Goal: Transaction & Acquisition: Purchase product/service

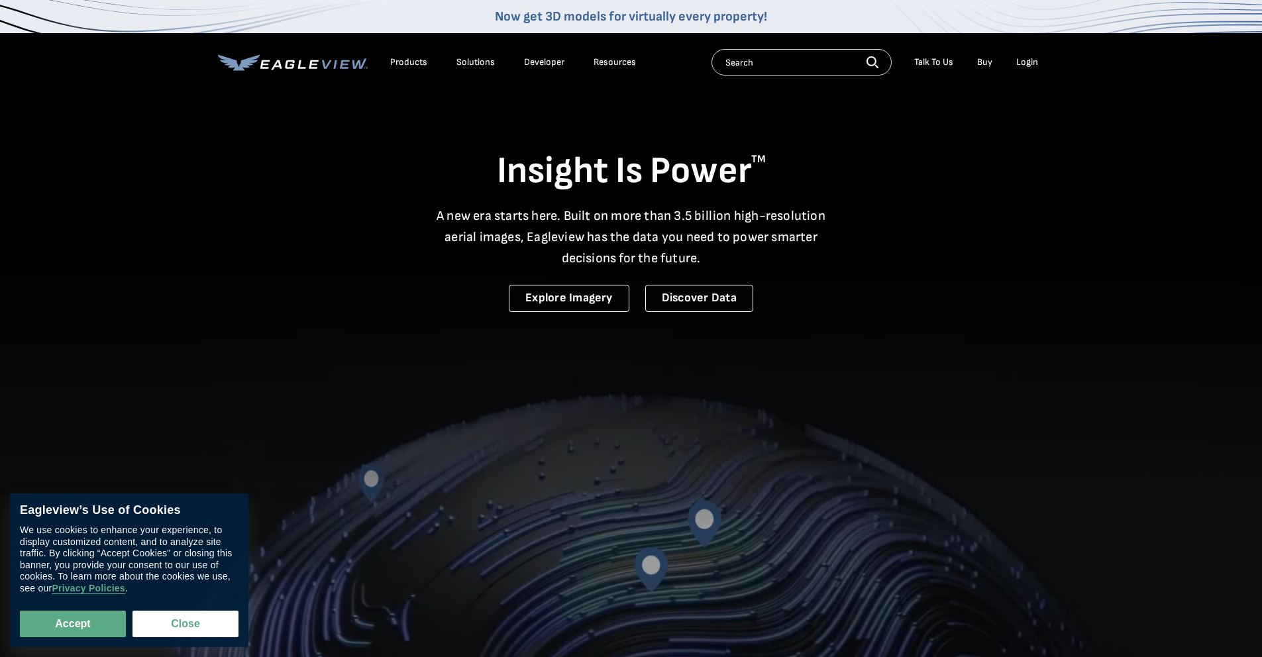
click at [1017, 64] on div "Login" at bounding box center [1027, 62] width 22 height 12
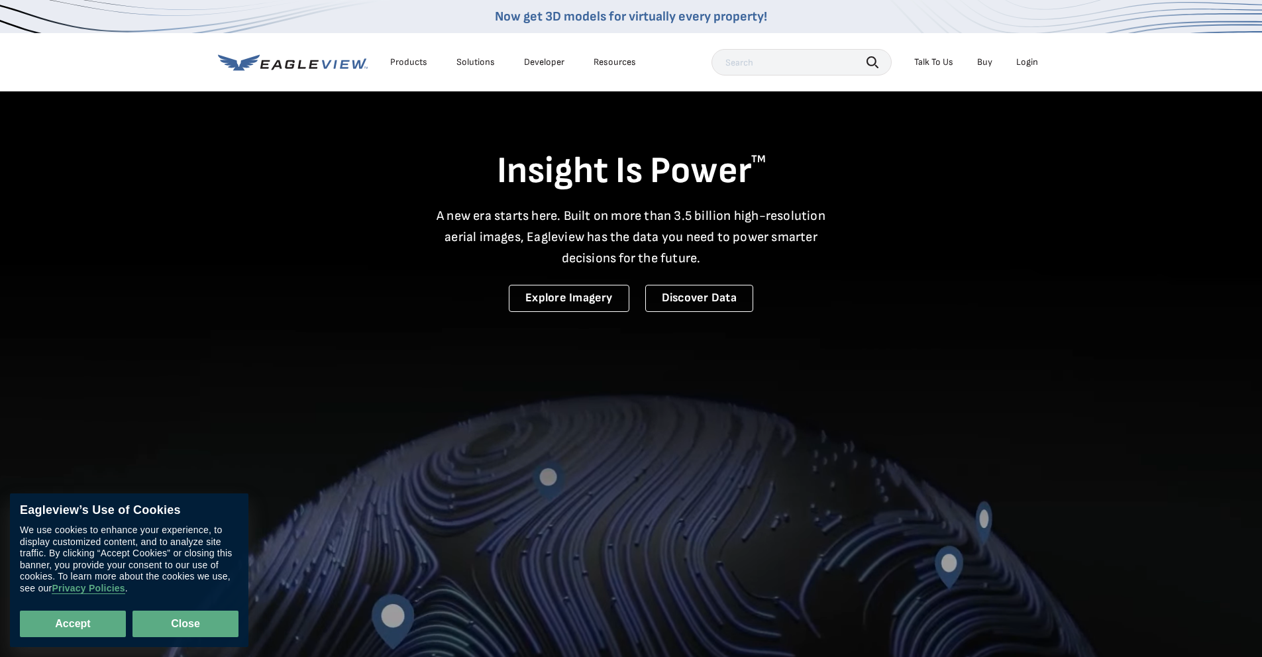
click at [200, 616] on button "Close" at bounding box center [185, 624] width 106 height 26
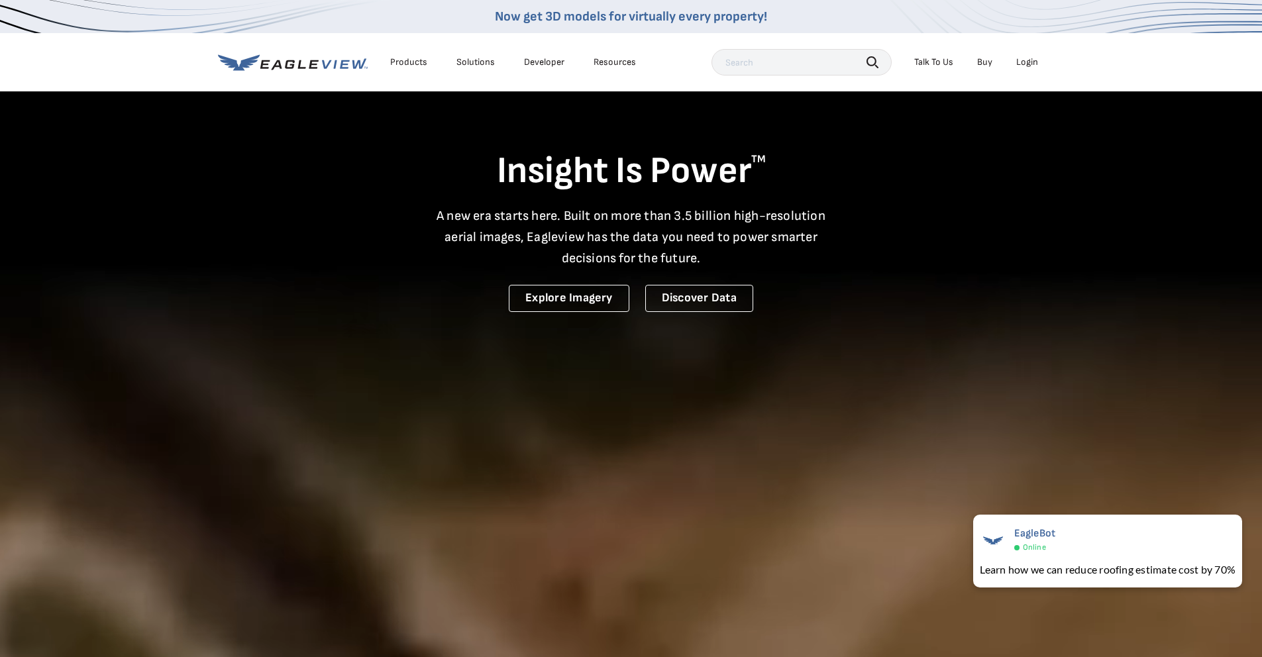
click at [1031, 65] on div "Login" at bounding box center [1027, 62] width 22 height 12
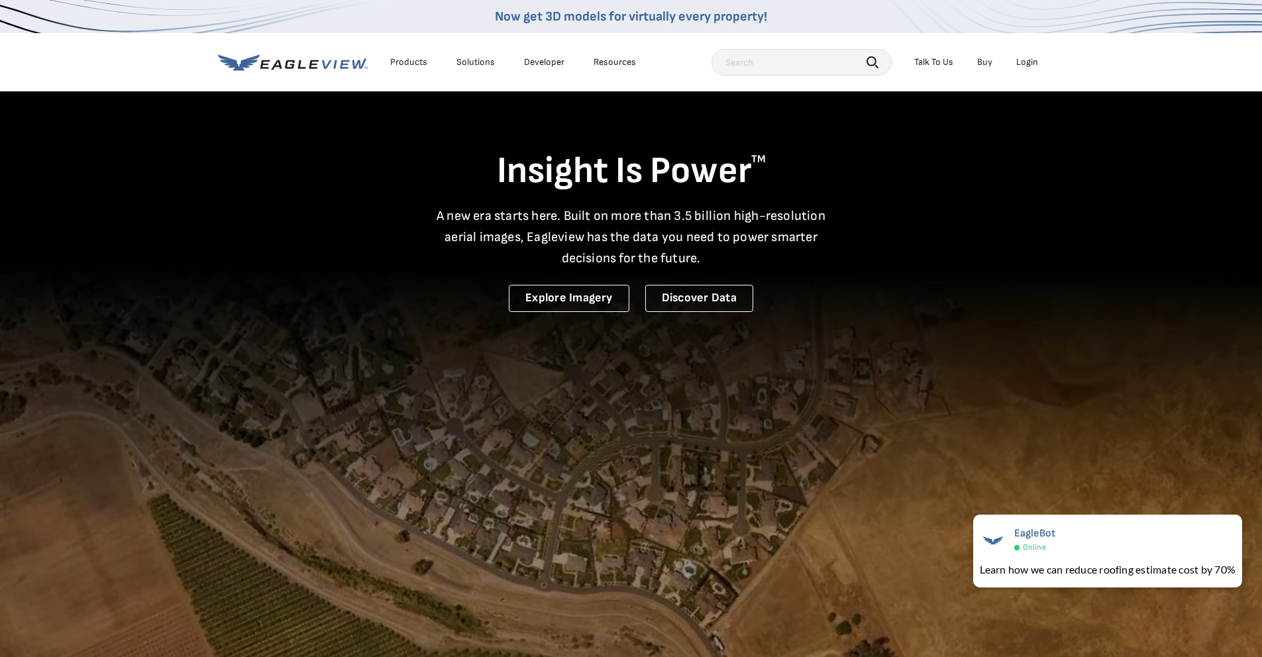
click at [1031, 68] on li "Login" at bounding box center [1026, 62] width 35 height 20
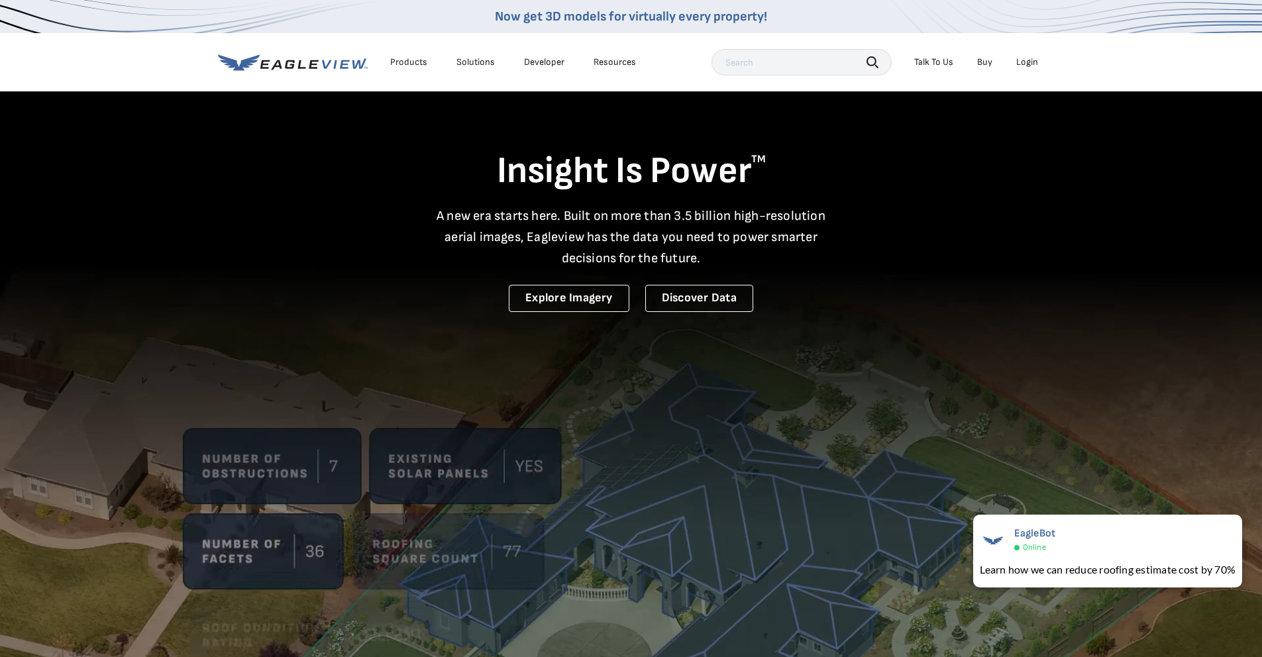
click at [1027, 64] on div "Login" at bounding box center [1027, 62] width 22 height 12
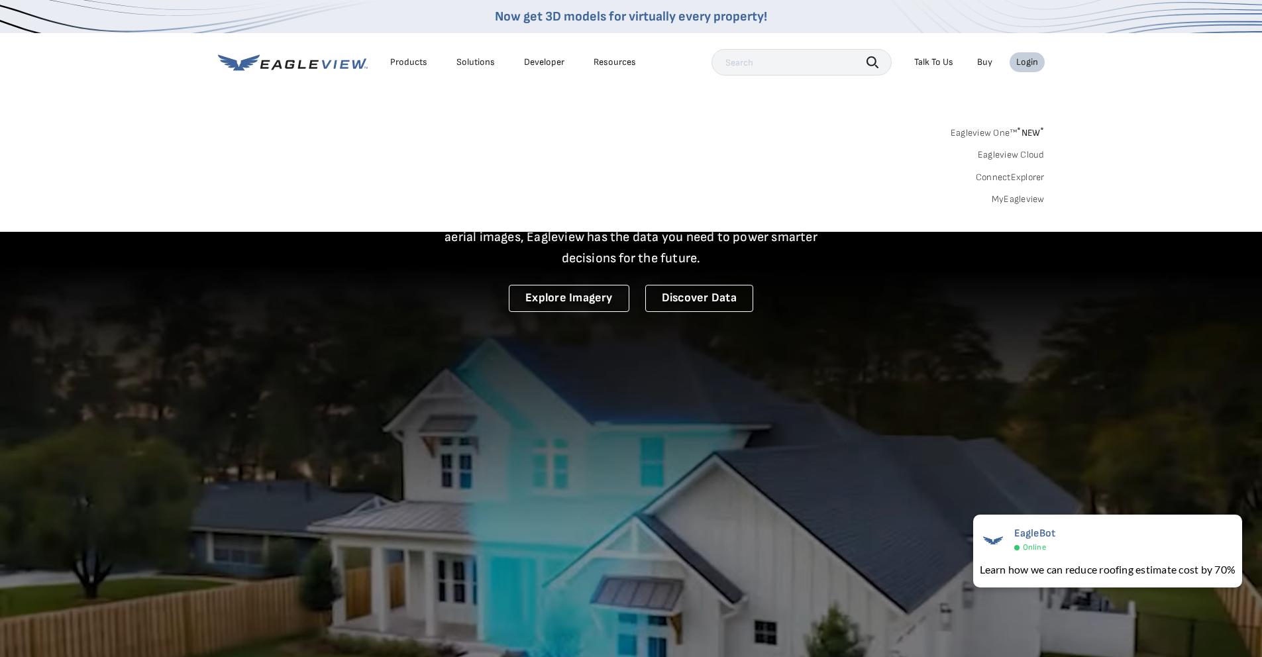
click at [1032, 201] on link "MyEagleview" at bounding box center [1017, 199] width 53 height 12
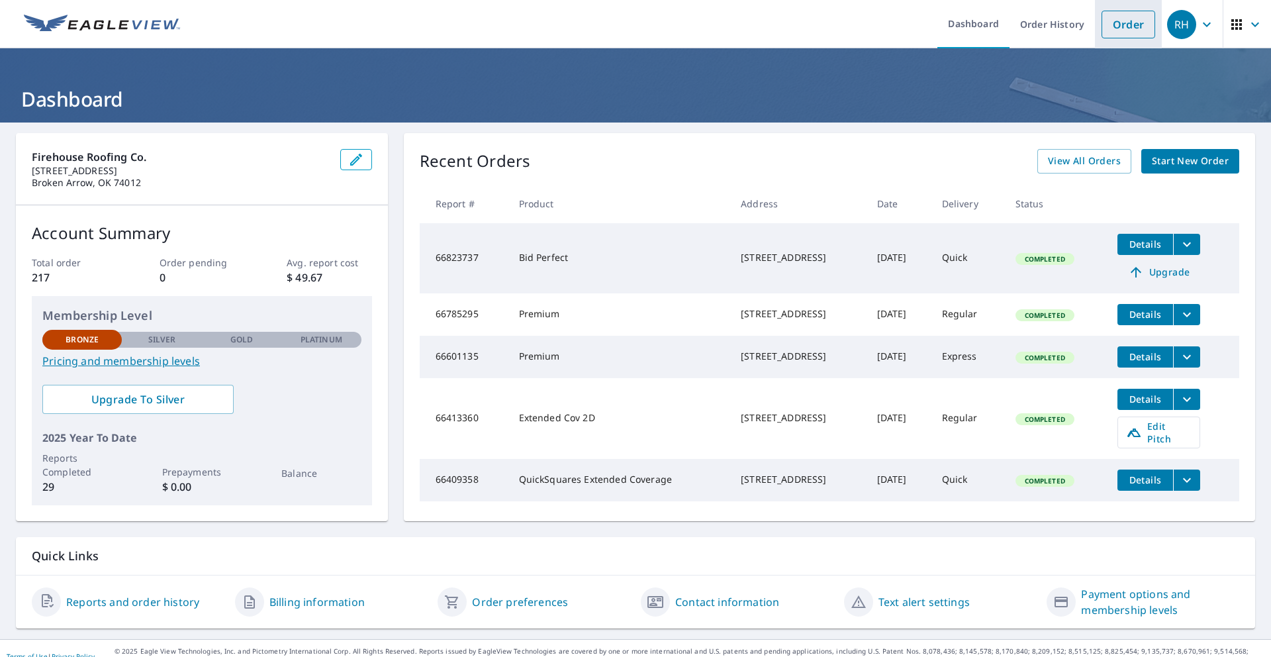
click at [1126, 33] on link "Order" at bounding box center [1129, 25] width 54 height 28
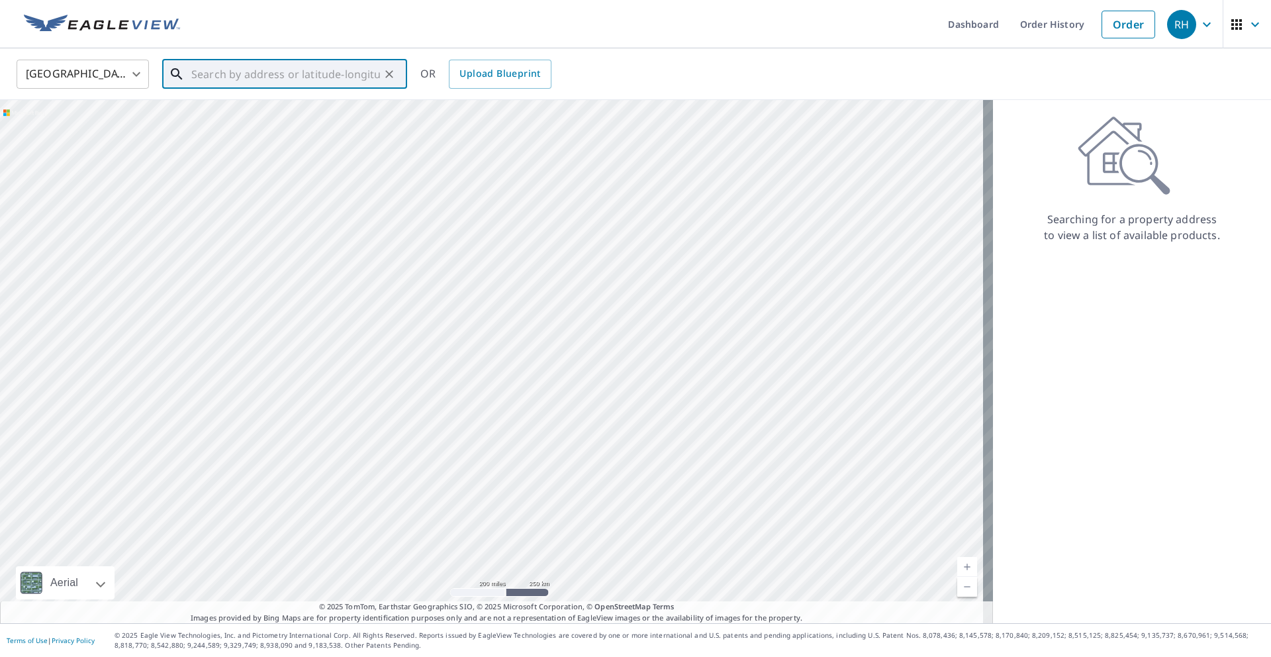
click at [240, 68] on input "text" at bounding box center [285, 74] width 189 height 37
paste input "9015 N 184th E Ave"
click at [252, 115] on span "9015 N 184th East Ave" at bounding box center [293, 113] width 208 height 16
type input "9015 N 184th East Ave Owasso, OK 74055"
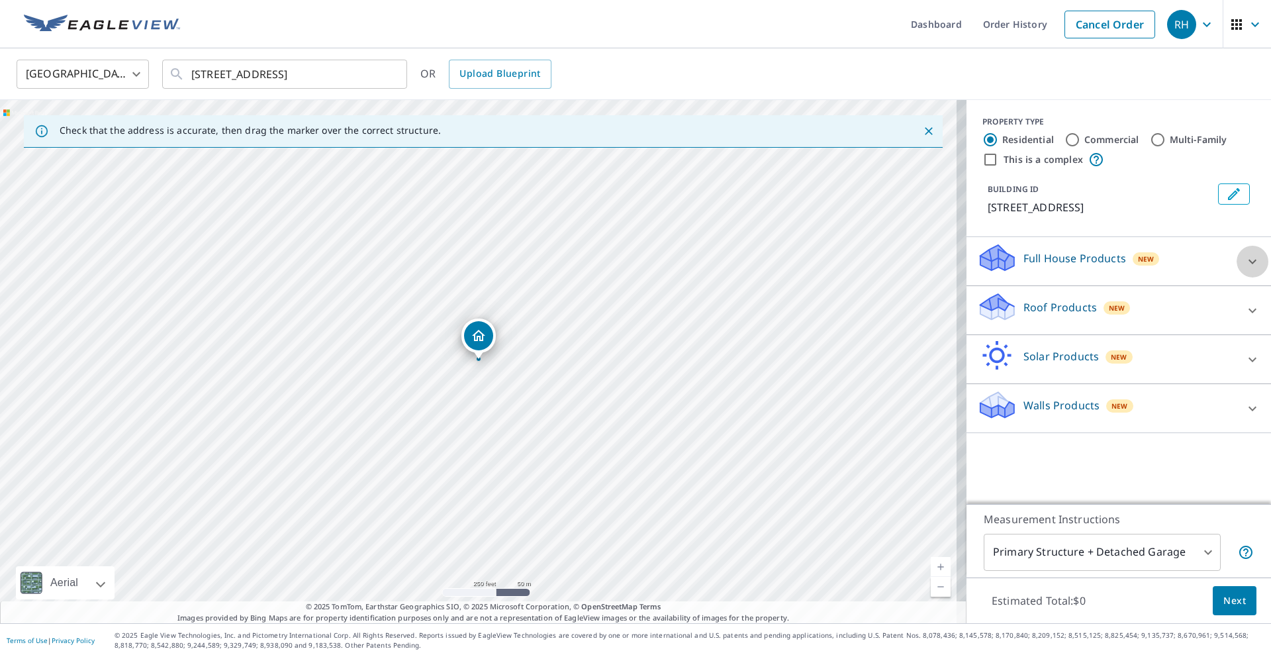
click at [1245, 268] on icon at bounding box center [1253, 262] width 16 height 16
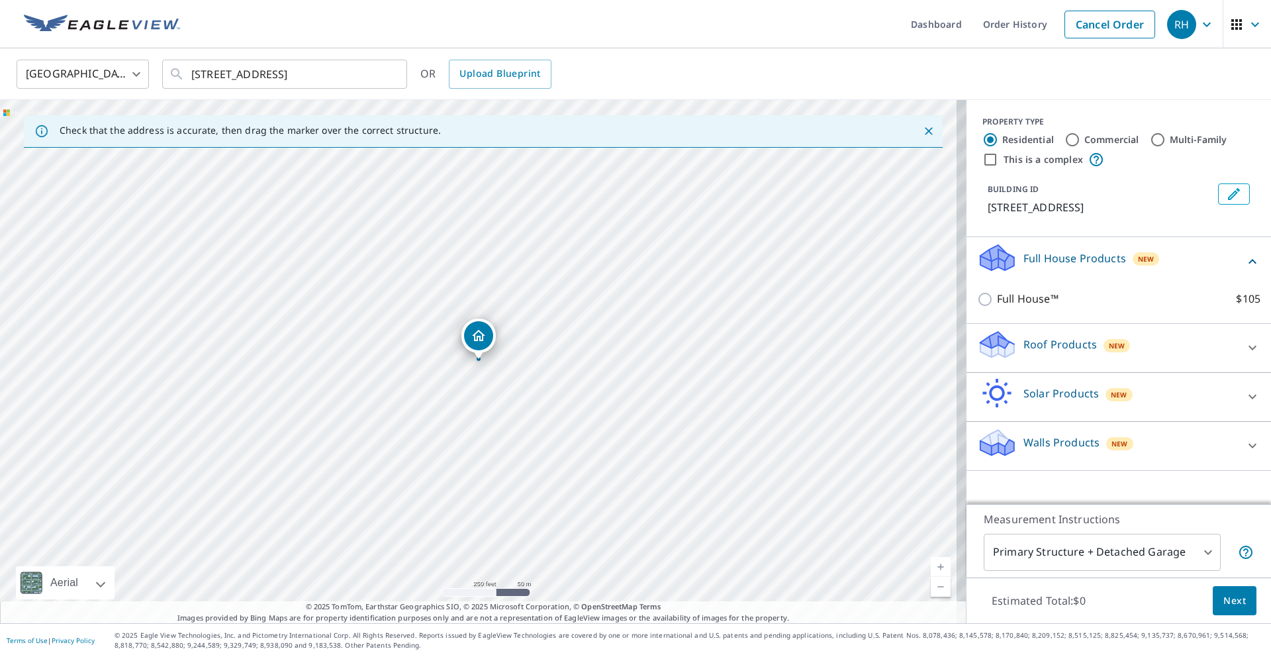
click at [1245, 266] on icon at bounding box center [1253, 262] width 16 height 16
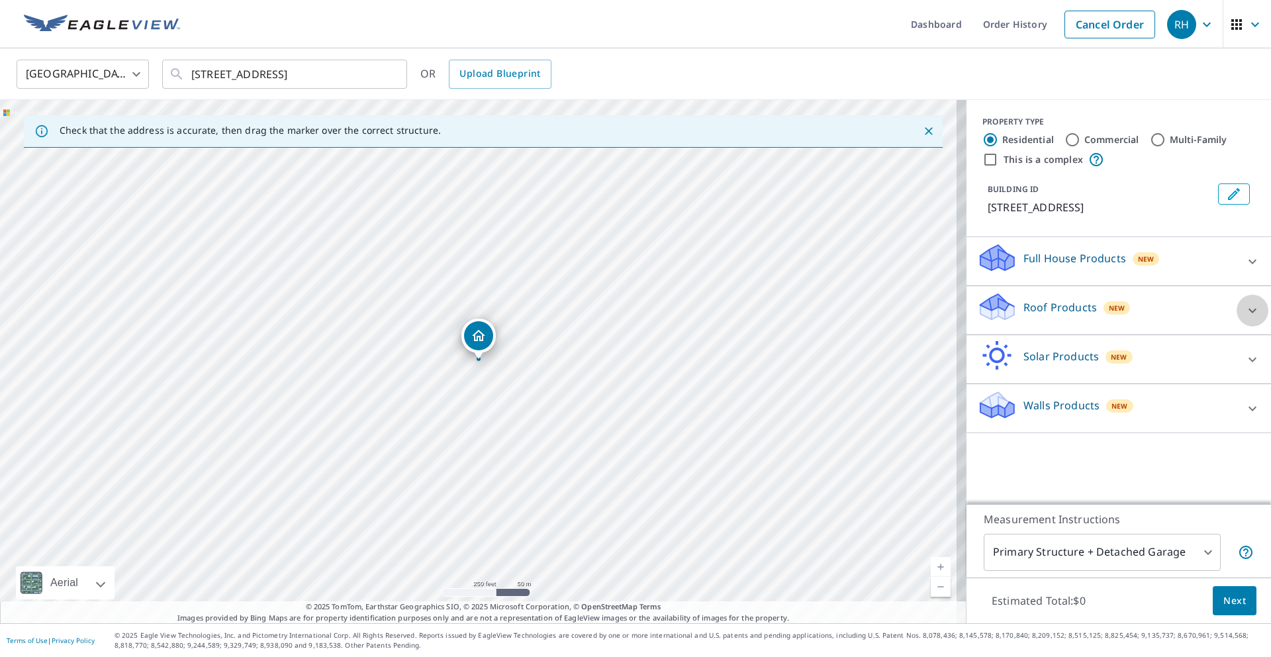
click at [1249, 309] on icon at bounding box center [1253, 310] width 8 height 5
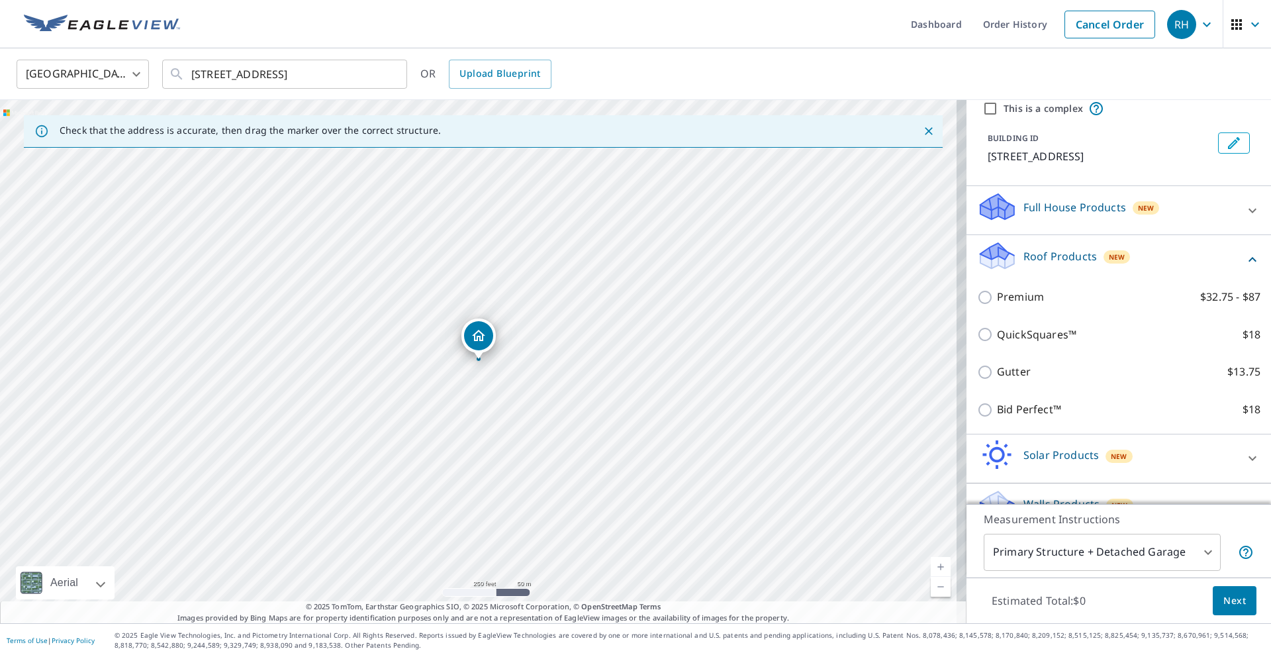
scroll to position [88, 0]
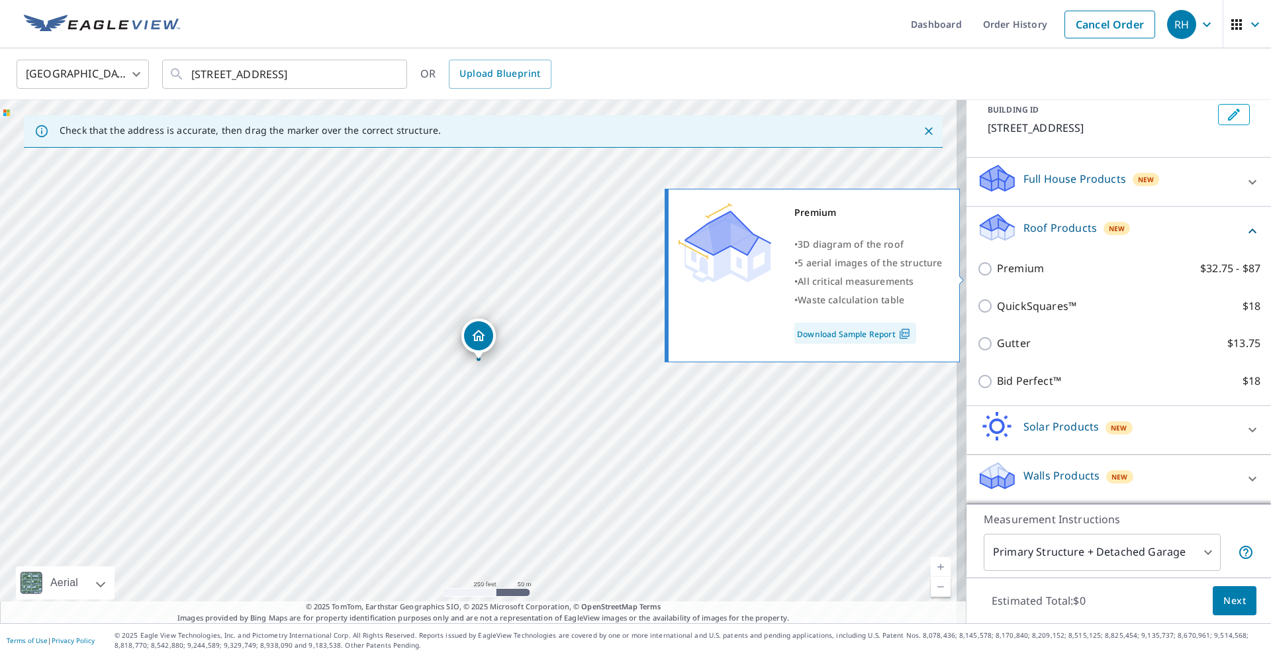
click at [977, 277] on input "Premium $32.75 - $87" at bounding box center [987, 269] width 20 height 16
checkbox input "true"
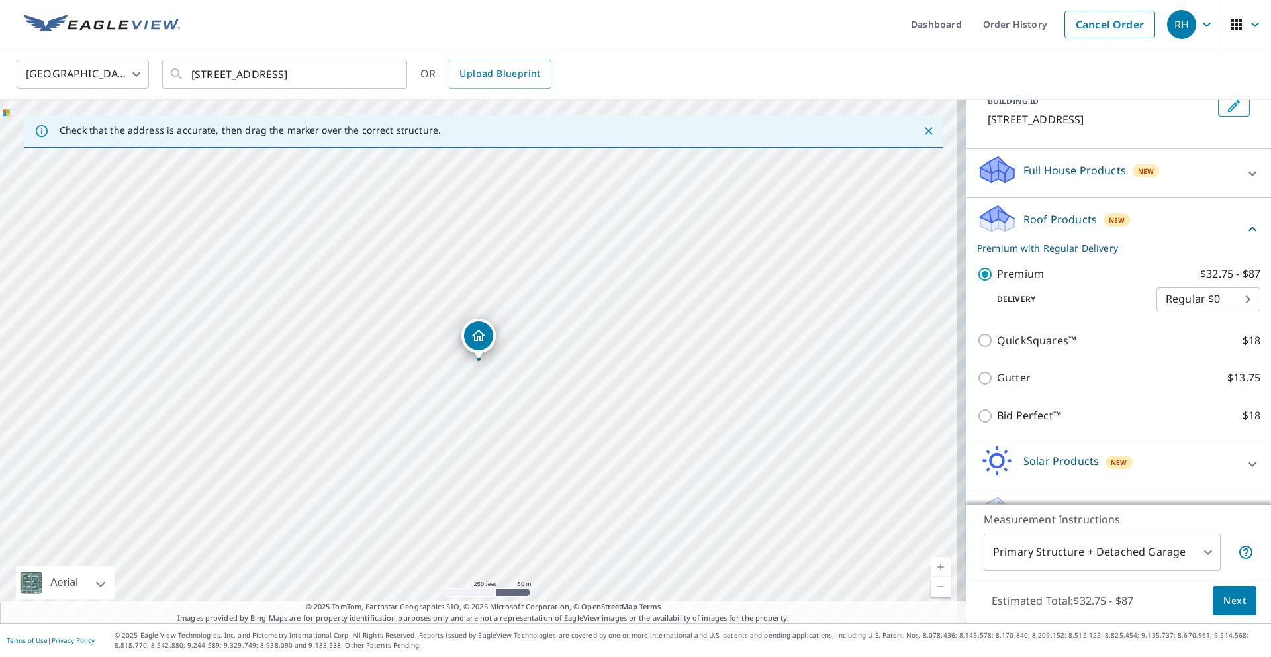
click at [1188, 321] on body "RH RH Dashboard Order History Cancel Order RH United States US ​ 9015 N 184th E…" at bounding box center [635, 328] width 1271 height 657
click at [1184, 317] on li "Regular $0" at bounding box center [1189, 315] width 104 height 24
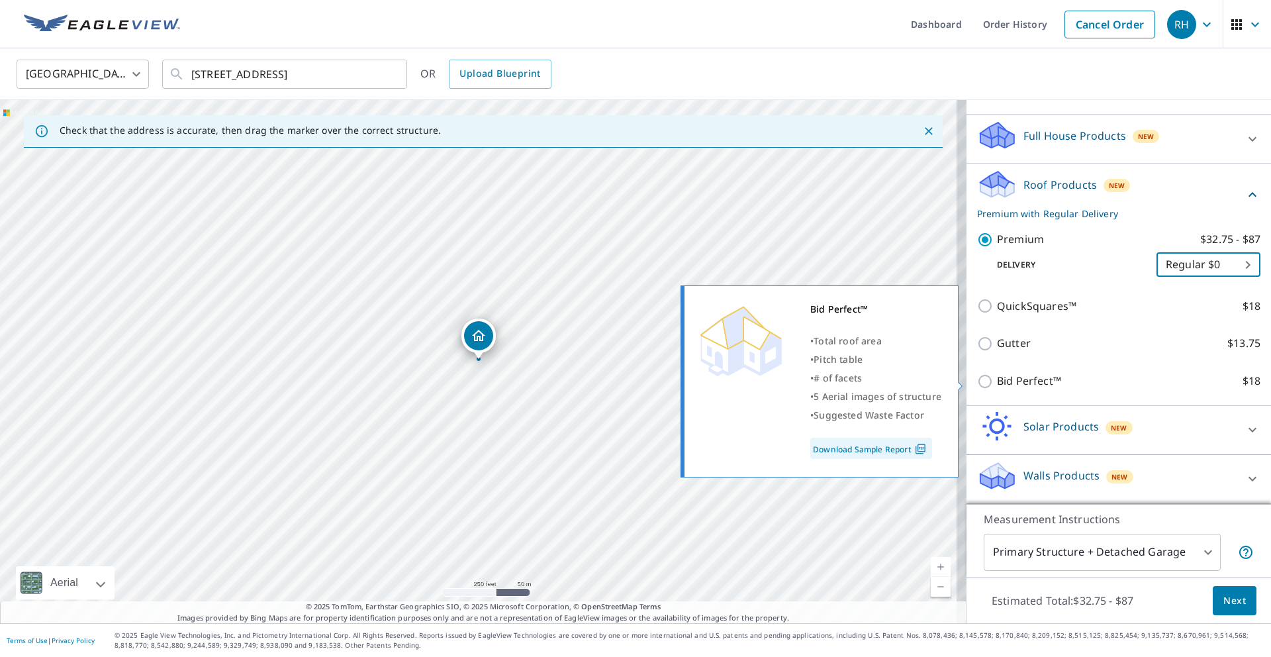
scroll to position [138, 0]
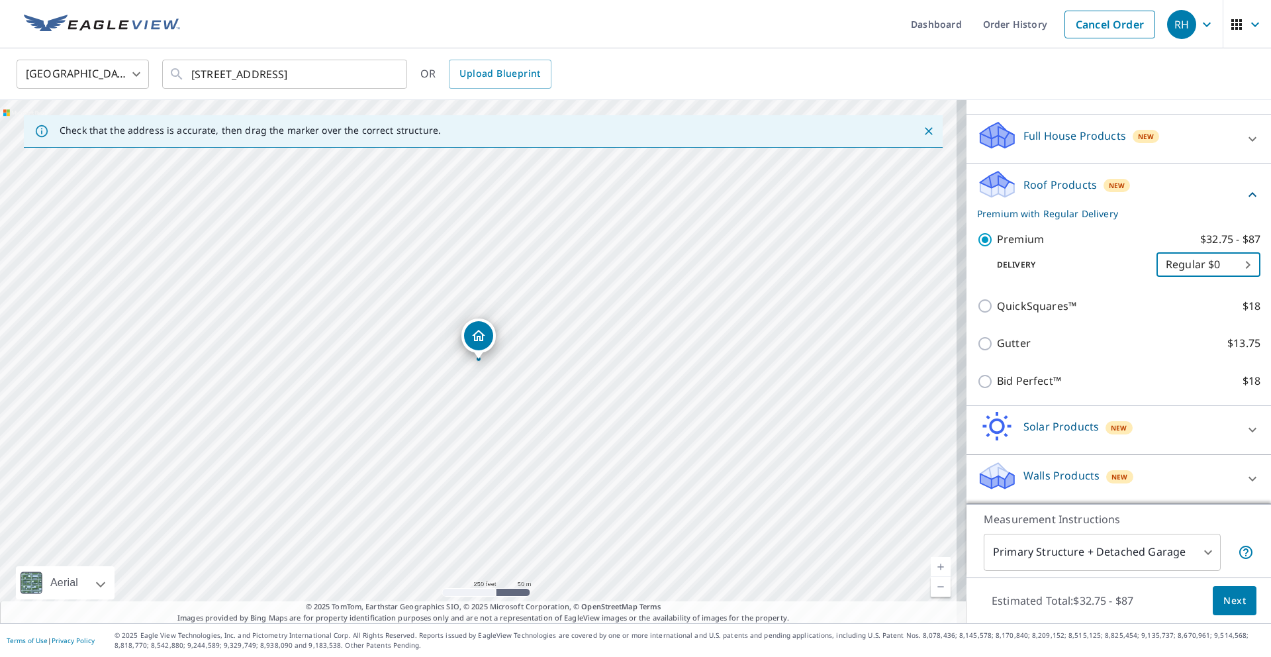
click at [1170, 266] on body "RH RH Dashboard Order History Cancel Order RH United States US ​ 9015 N 184th E…" at bounding box center [635, 328] width 1271 height 657
click at [1169, 267] on li "Regular $0" at bounding box center [1189, 265] width 104 height 24
click at [1231, 602] on span "Next" at bounding box center [1235, 601] width 23 height 17
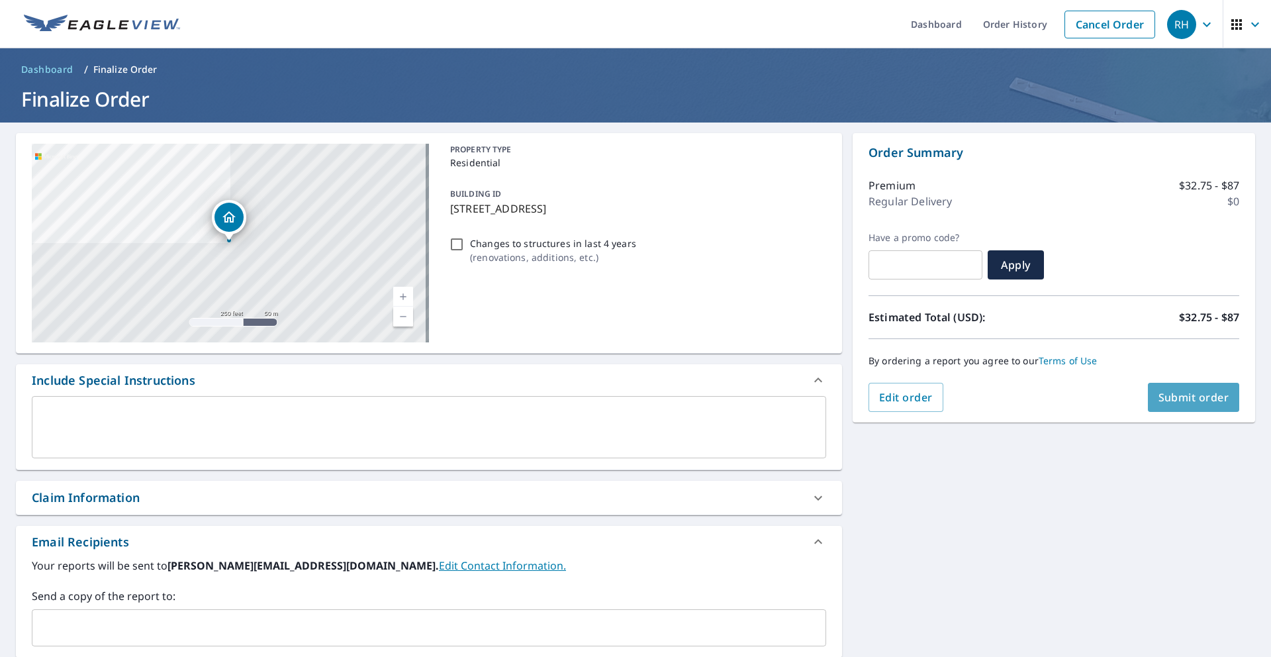
click at [1191, 403] on span "Submit order" at bounding box center [1194, 397] width 71 height 15
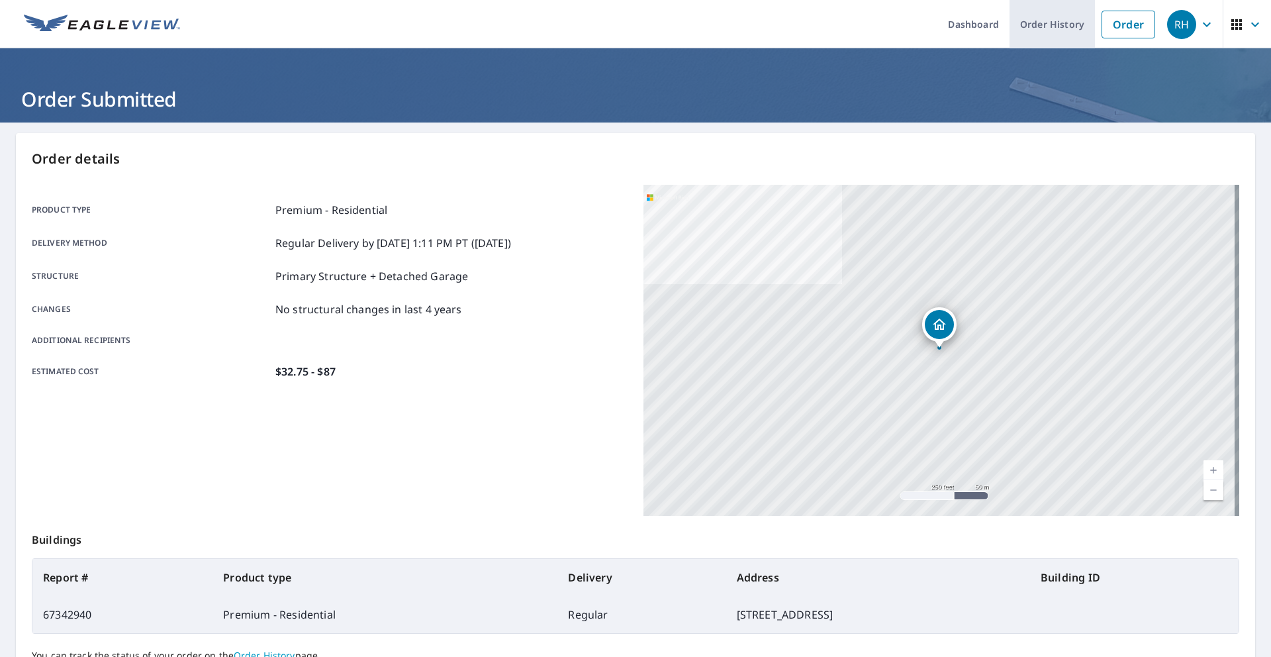
click at [1021, 24] on link "Order History" at bounding box center [1052, 24] width 85 height 48
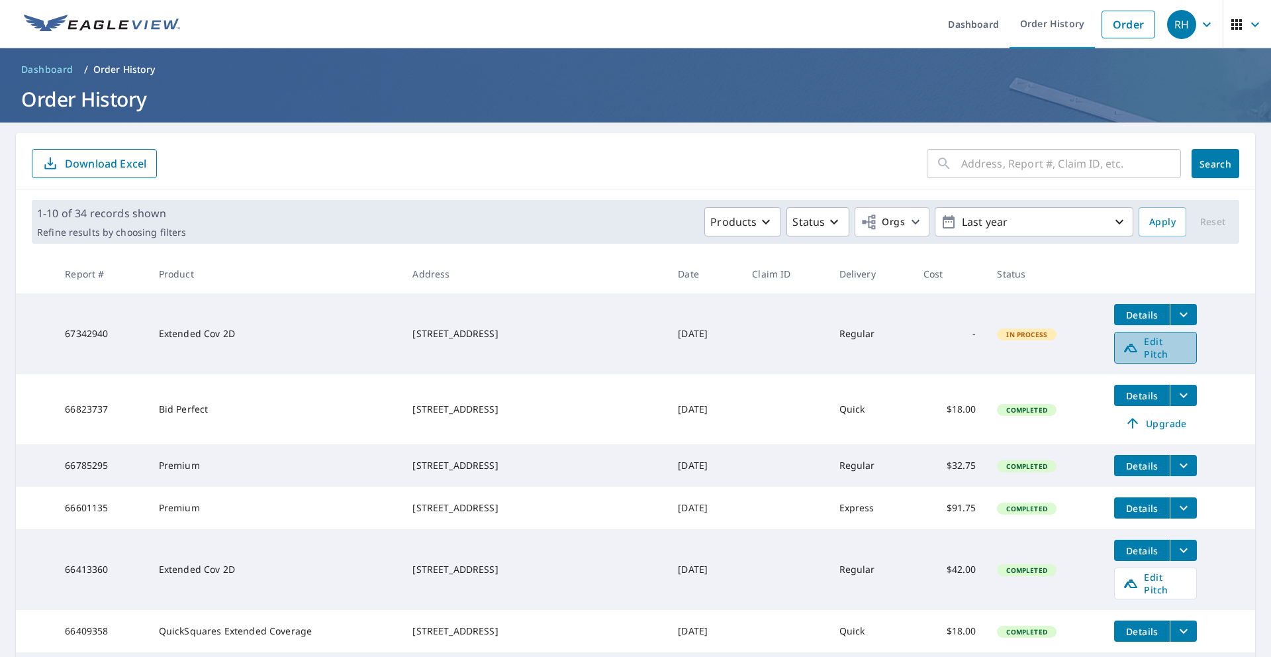
click at [1132, 347] on span "Edit Pitch" at bounding box center [1156, 347] width 66 height 25
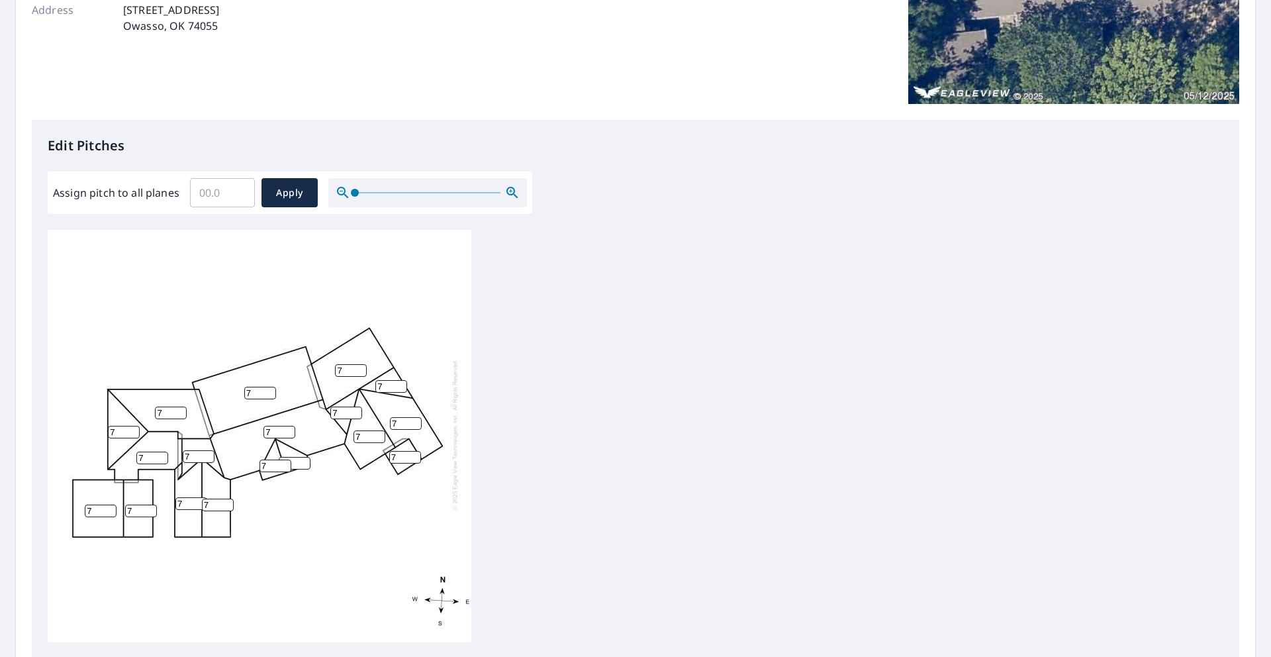
scroll to position [13, 0]
click at [362, 364] on input "6" at bounding box center [351, 370] width 32 height 13
click at [361, 364] on input "5" at bounding box center [351, 370] width 32 height 13
click at [361, 364] on input "4" at bounding box center [351, 370] width 32 height 13
click at [361, 364] on input "3" at bounding box center [351, 370] width 32 height 13
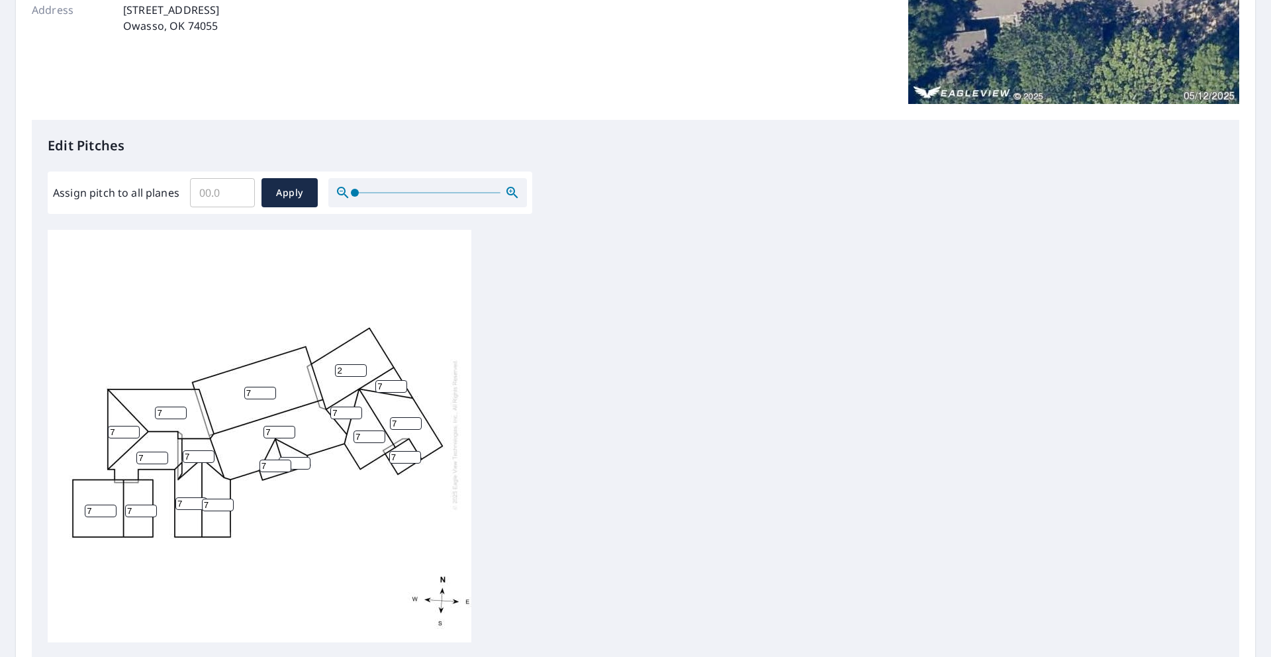
type input "2"
click at [361, 364] on input "2" at bounding box center [351, 370] width 32 height 13
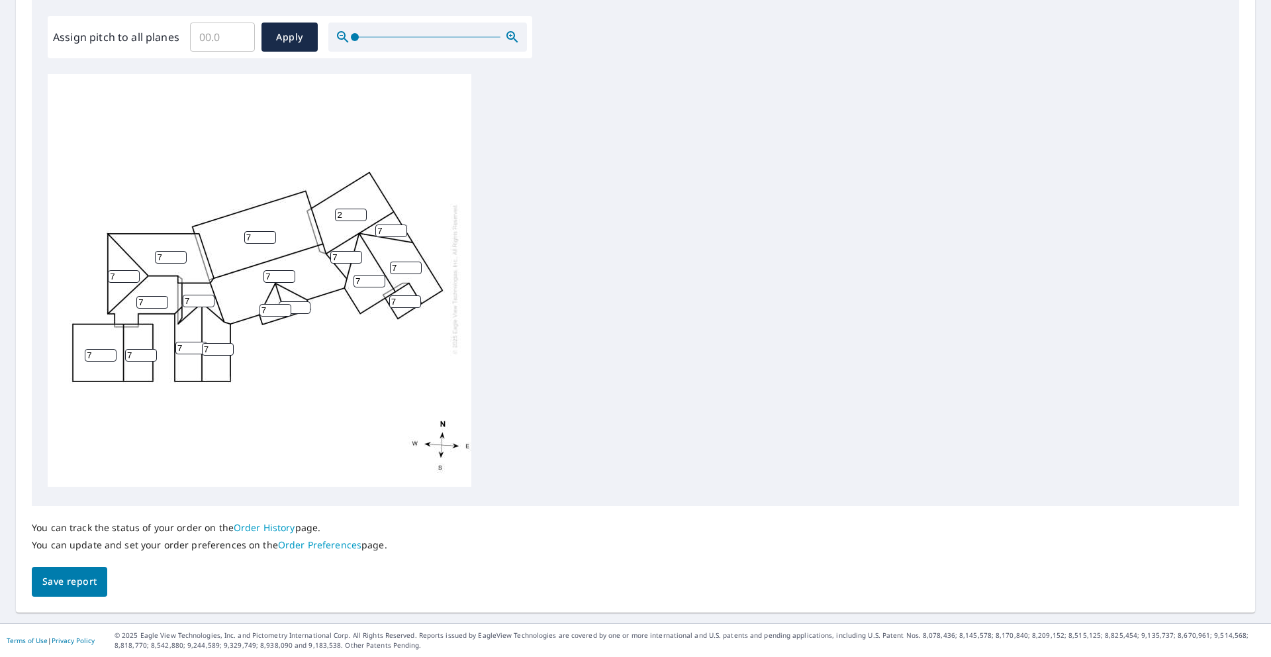
scroll to position [0, 0]
click at [292, 39] on span "Apply" at bounding box center [289, 37] width 35 height 17
click at [245, 42] on input "Assign pitch to all planes" at bounding box center [222, 37] width 65 height 37
click at [246, 43] on input "Assign pitch to all planes" at bounding box center [222, 37] width 65 height 37
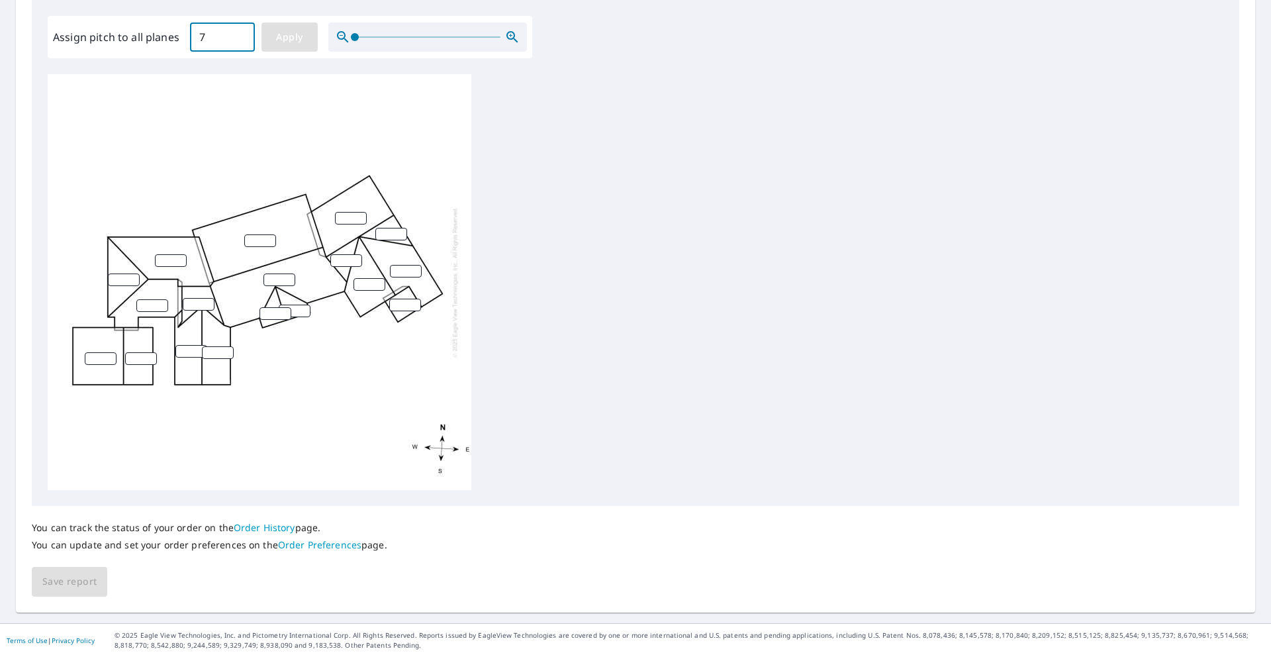
type input "7"
click at [272, 44] on span "Apply" at bounding box center [289, 37] width 35 height 17
type input "7"
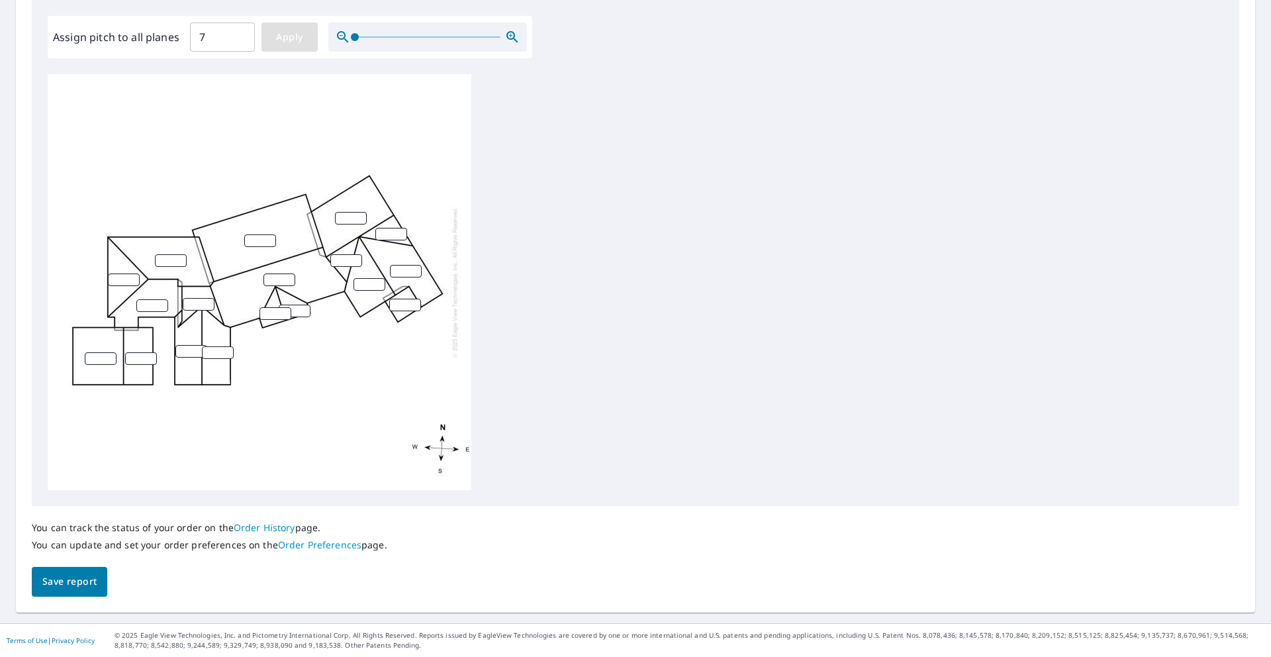
type input "7"
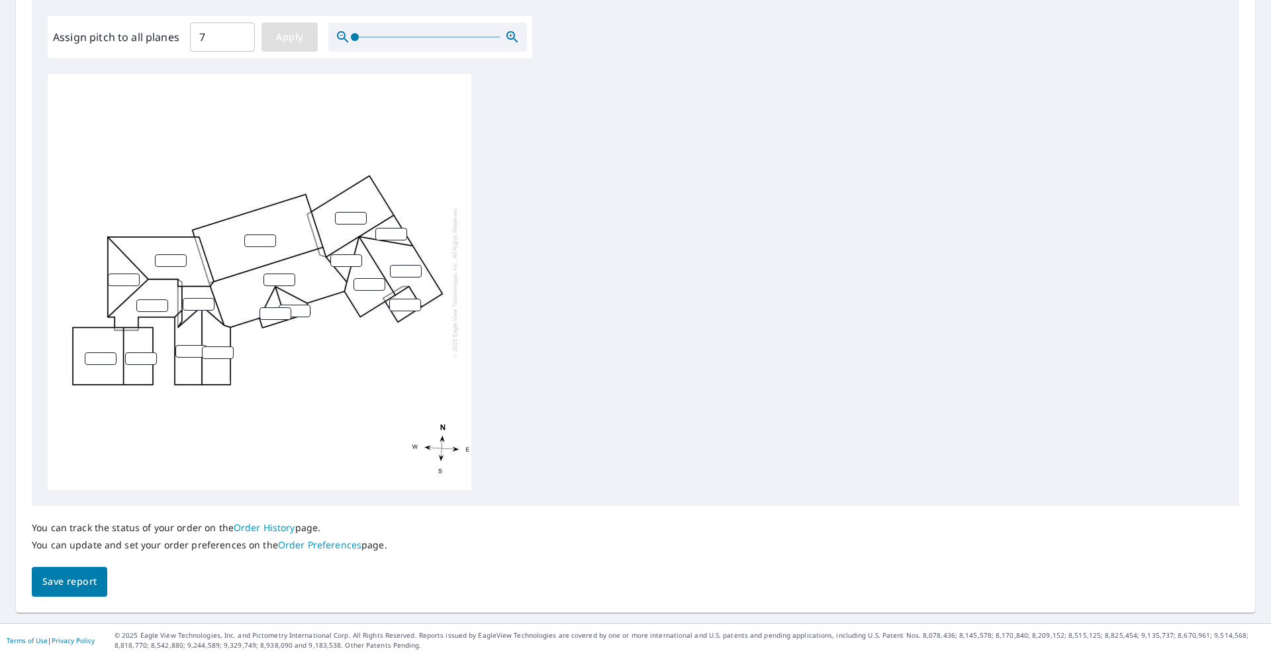
type input "7"
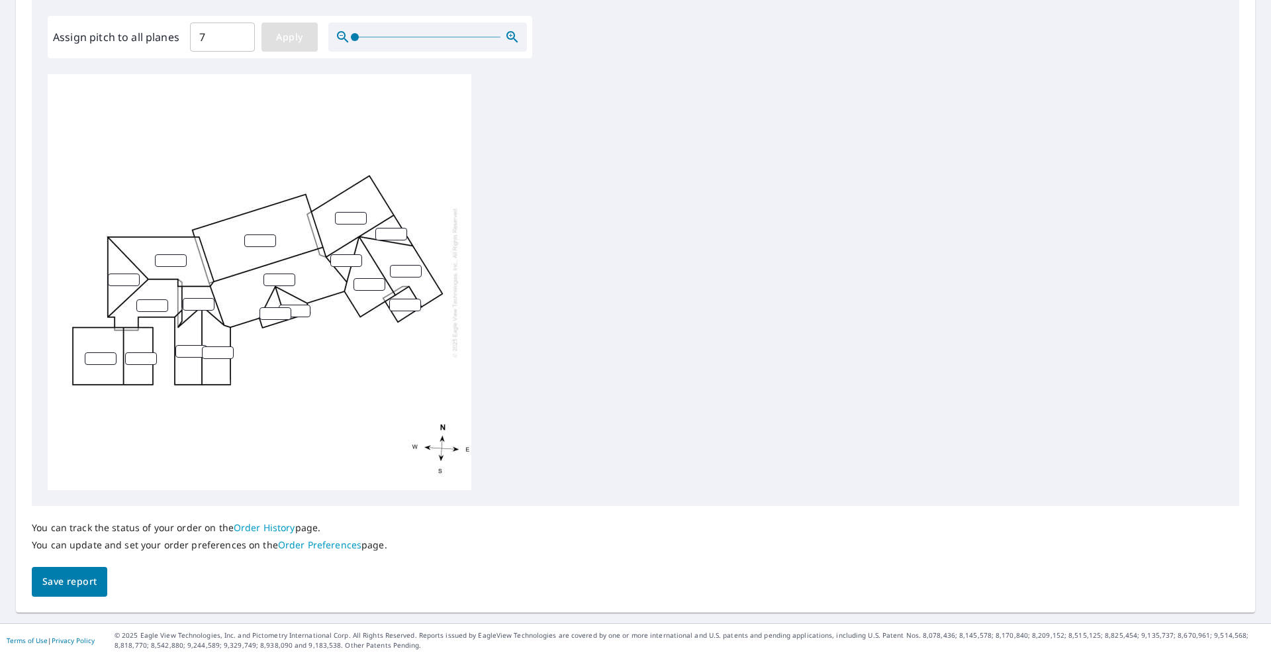
type input "7"
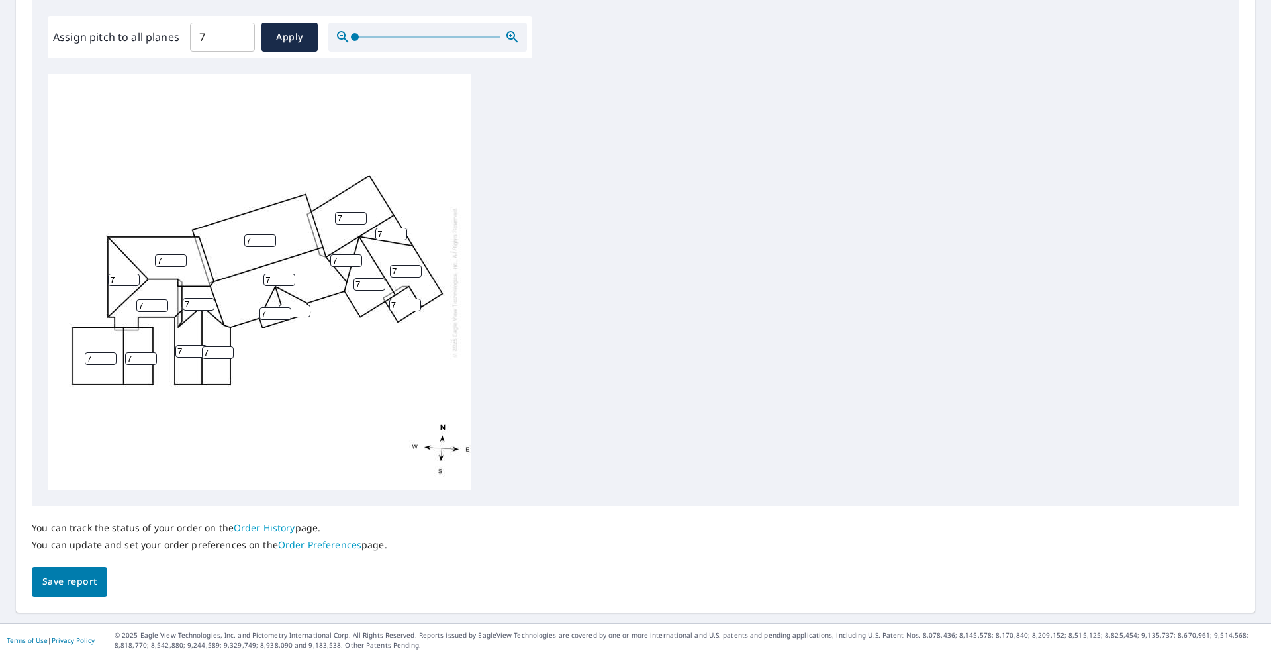
click at [401, 307] on input "7" at bounding box center [405, 305] width 32 height 13
click at [402, 307] on input "7" at bounding box center [405, 305] width 32 height 13
click at [416, 307] on input "6" at bounding box center [405, 305] width 32 height 13
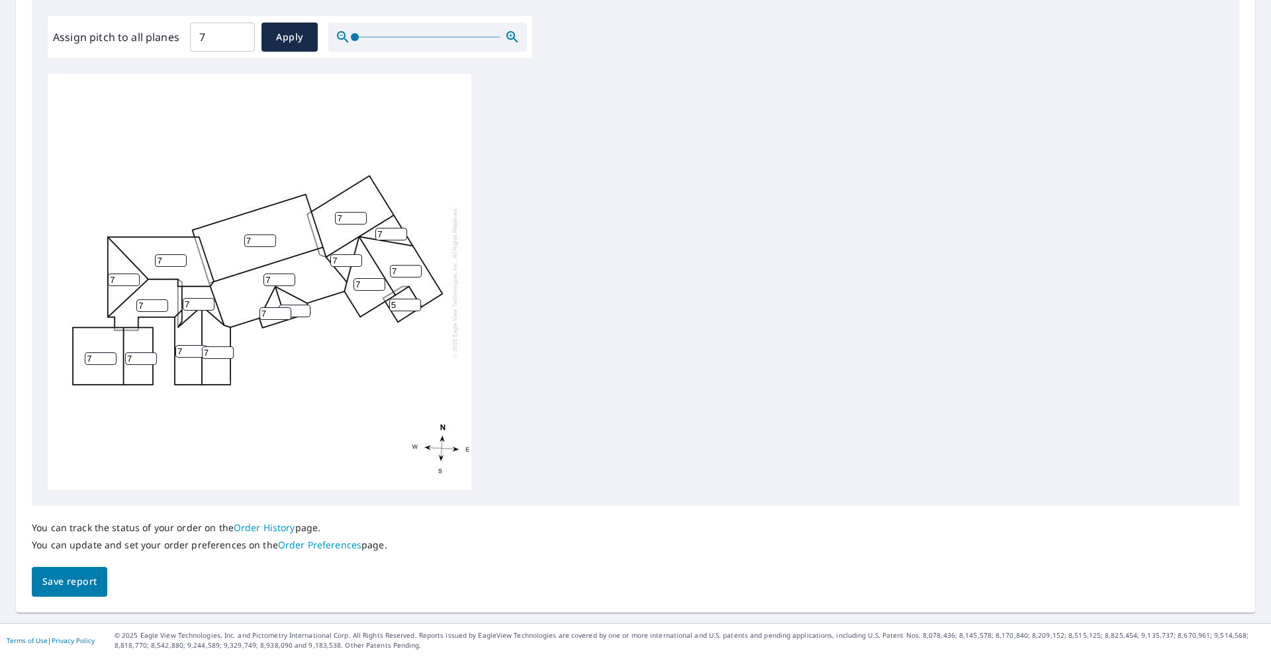
click at [415, 307] on input "5" at bounding box center [405, 305] width 32 height 13
click at [415, 307] on input "4" at bounding box center [405, 305] width 32 height 13
click at [415, 307] on input "3" at bounding box center [405, 305] width 32 height 13
type input "2"
click at [415, 307] on input "2" at bounding box center [405, 305] width 32 height 13
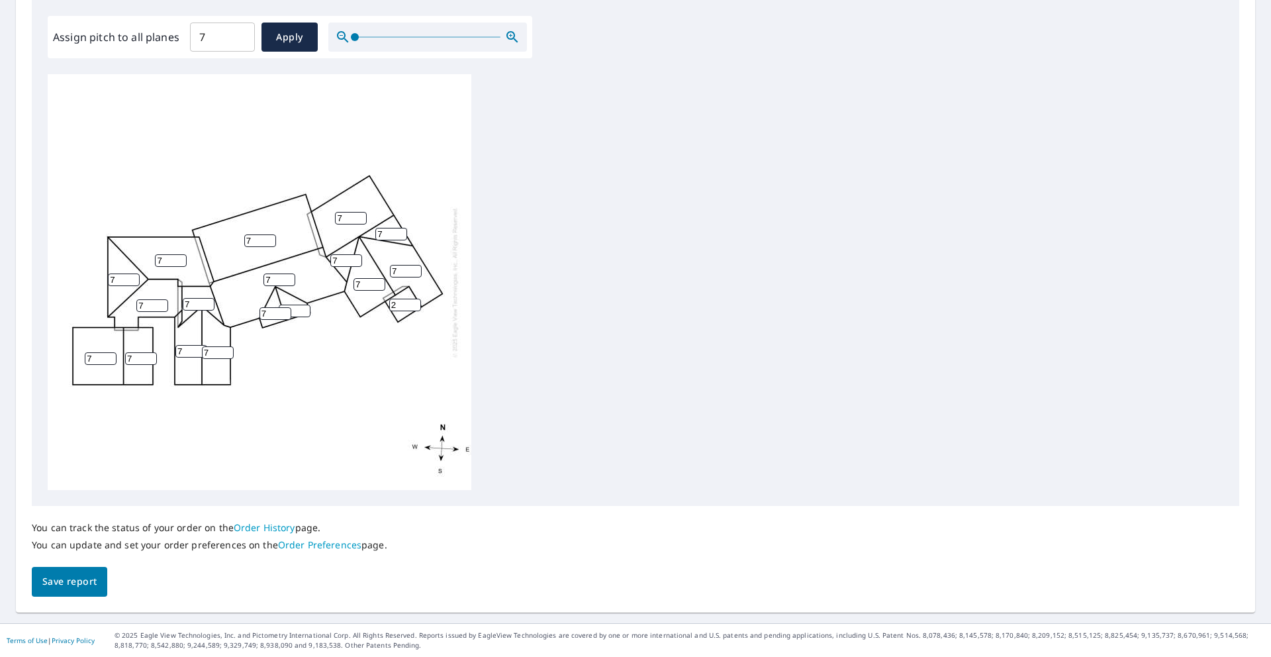
click at [523, 309] on div "7 7 7 7 7 7 7 7 7 7 7 7 7 2 7 7 7 7" at bounding box center [636, 282] width 1176 height 416
click at [100, 575] on button "Save report" at bounding box center [69, 582] width 75 height 30
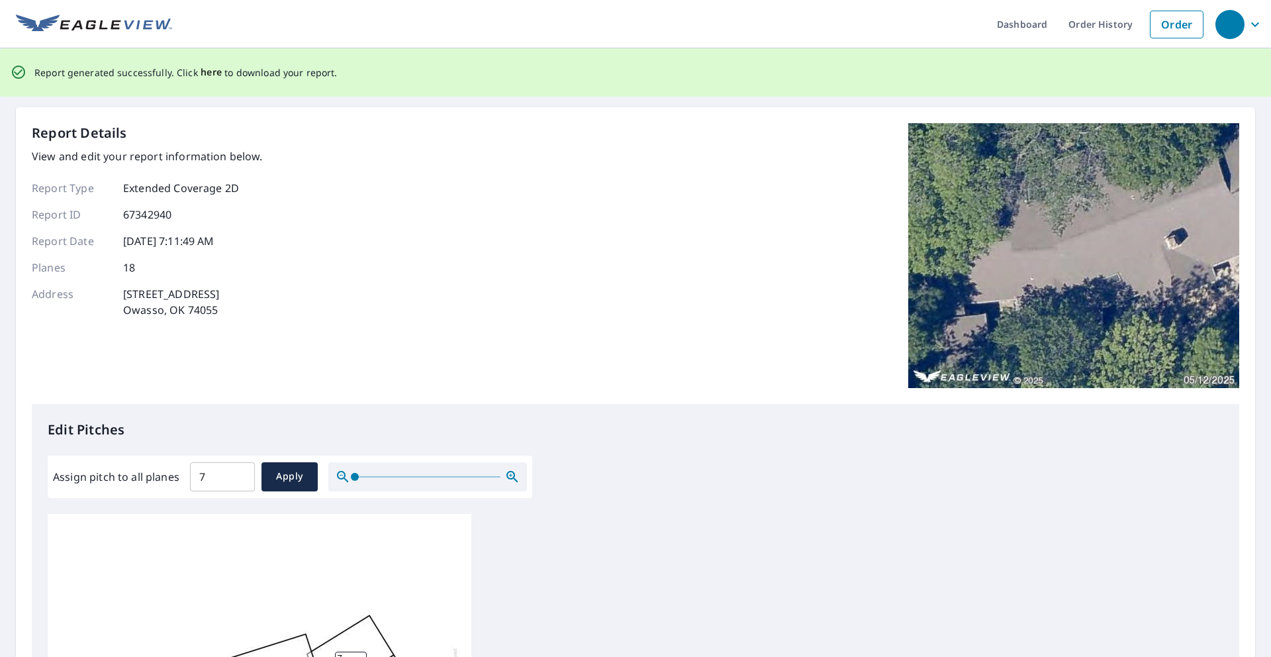
click at [203, 74] on span "here" at bounding box center [212, 72] width 22 height 17
